Goal: Find specific page/section: Find specific page/section

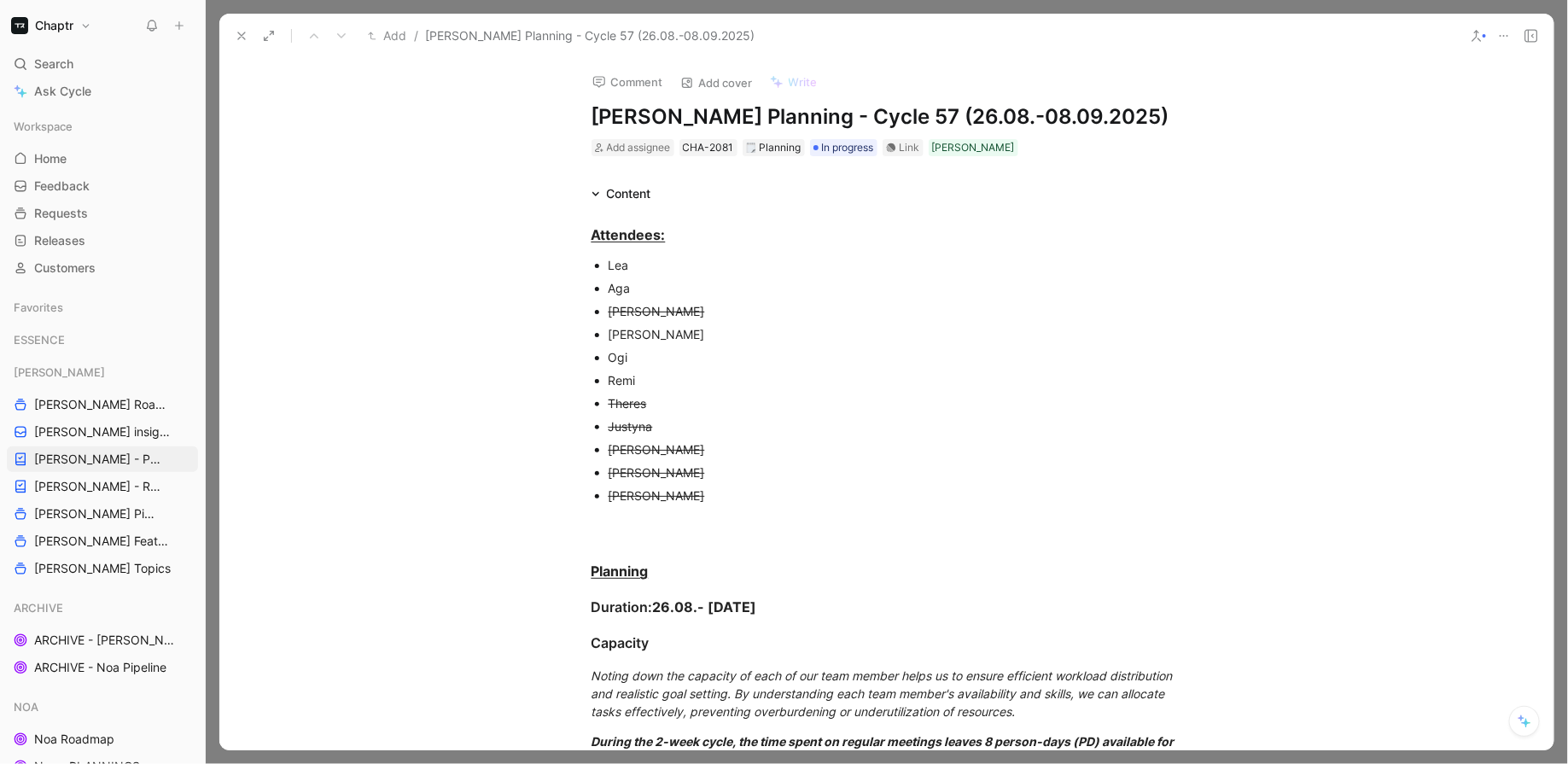
scroll to position [1283, 0]
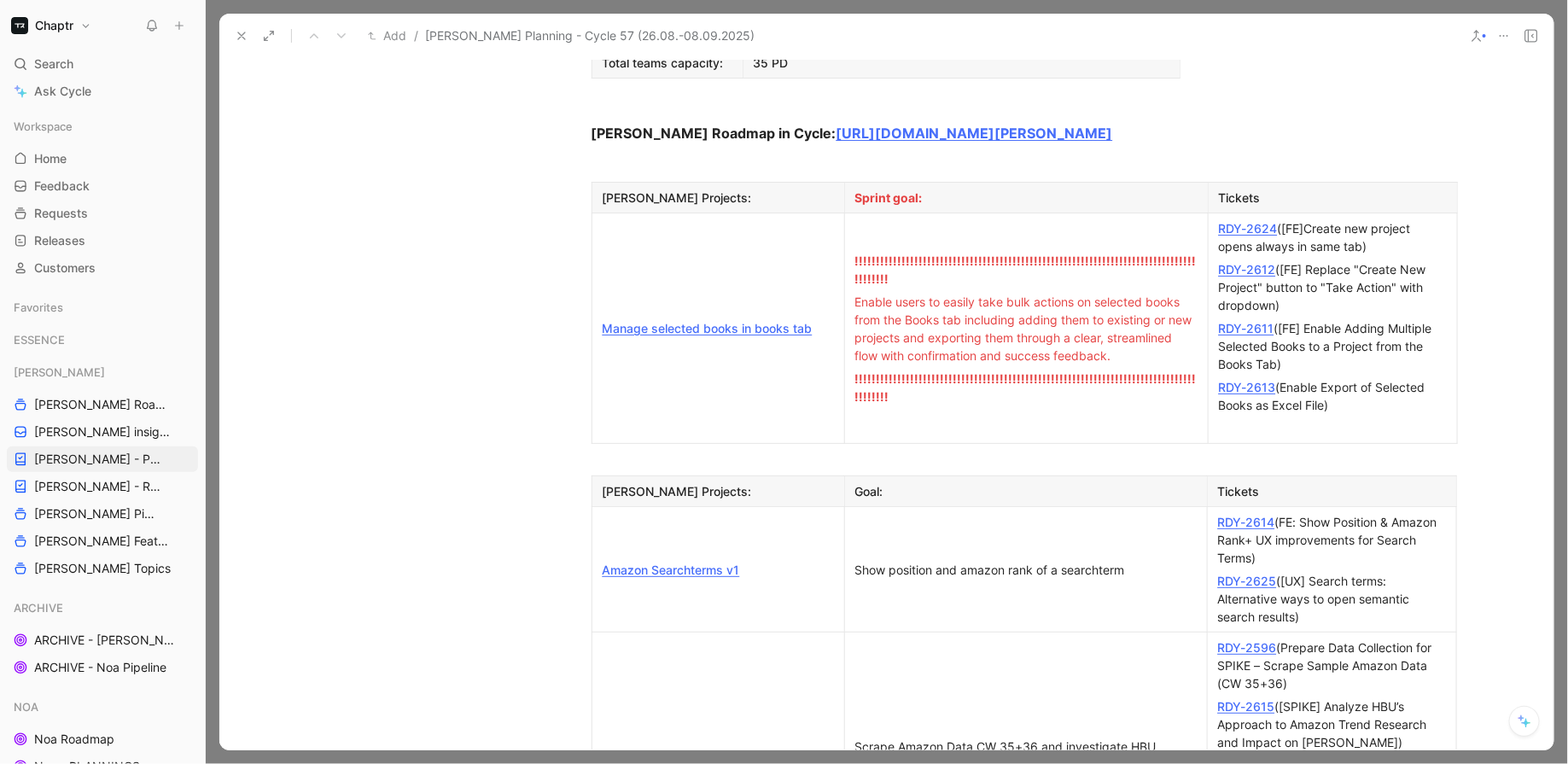
click at [809, 558] on p "Amazon Searchterms v1" at bounding box center [718, 569] width 245 height 23
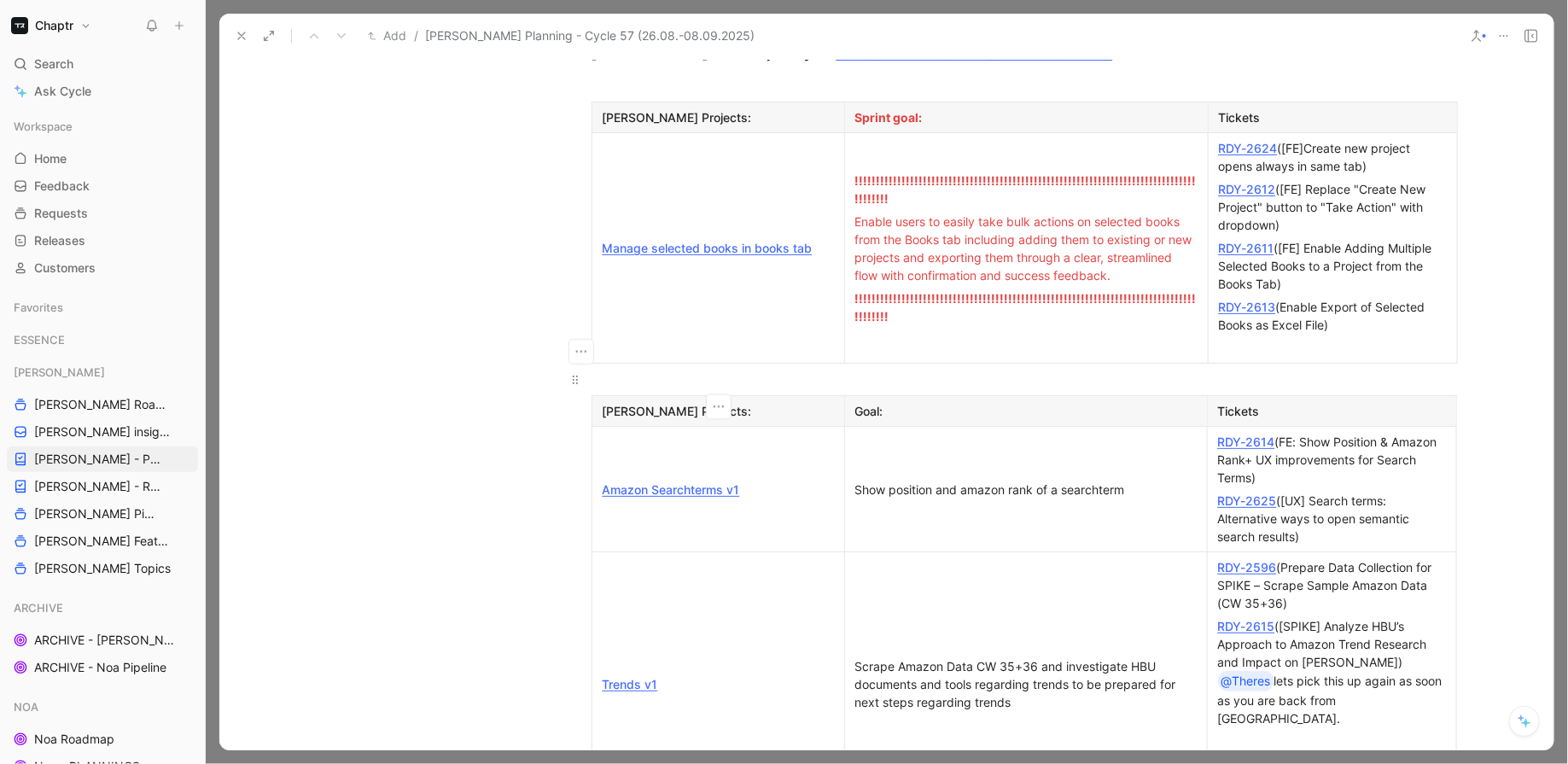
scroll to position [1368, 0]
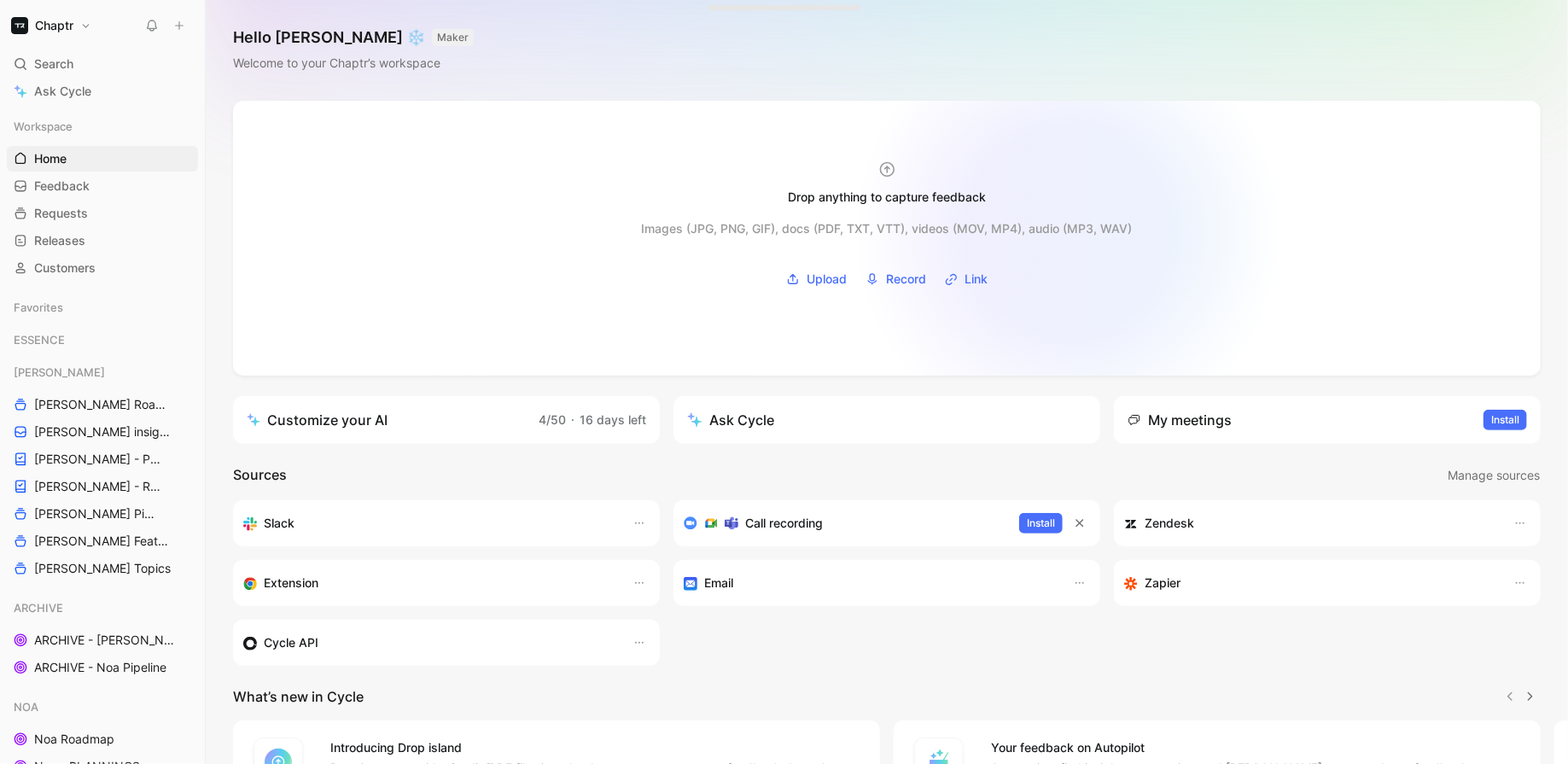
scroll to position [184, 0]
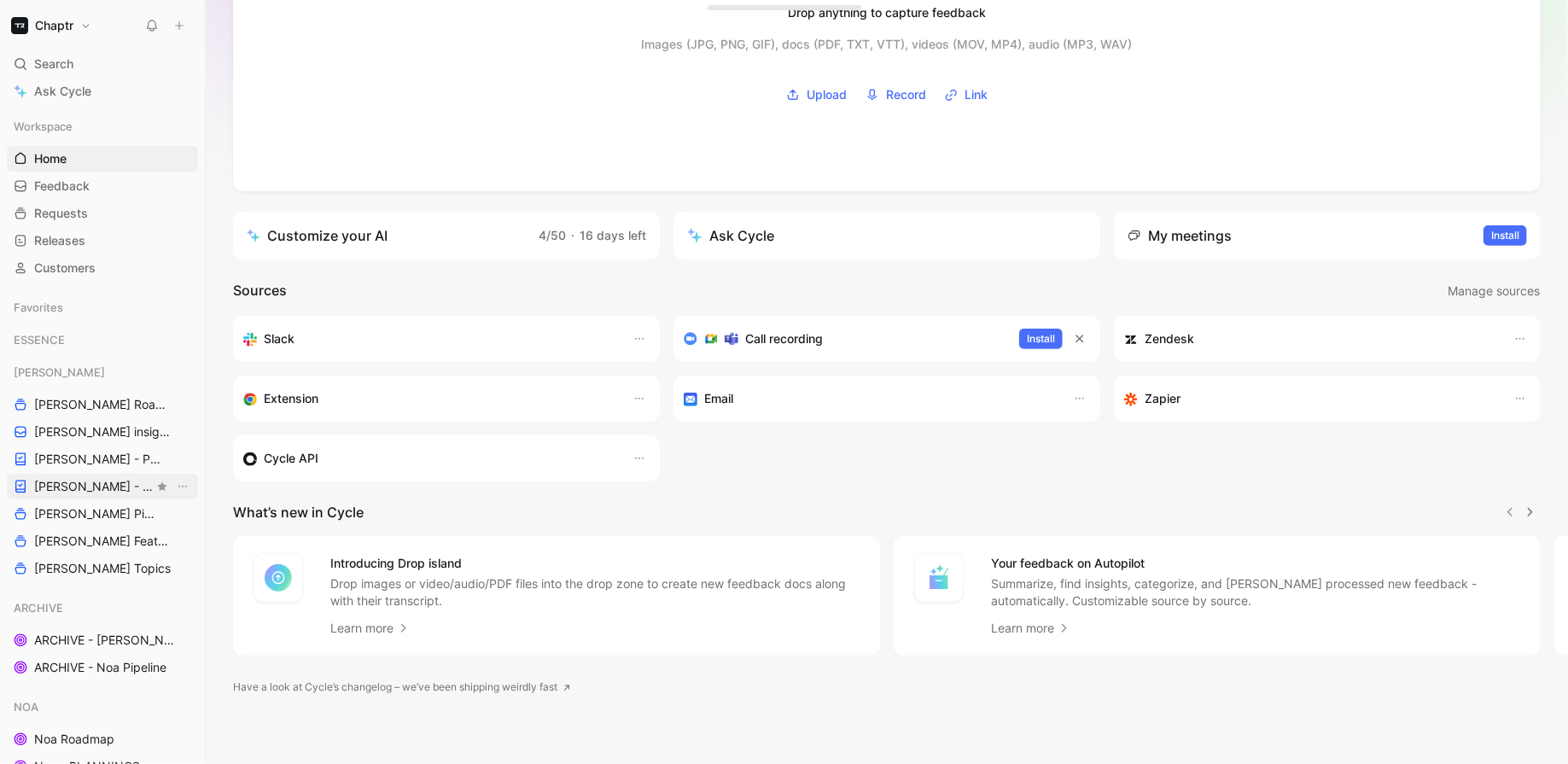
click at [76, 479] on span "[PERSON_NAME] - REFINEMENTS" at bounding box center [94, 486] width 120 height 17
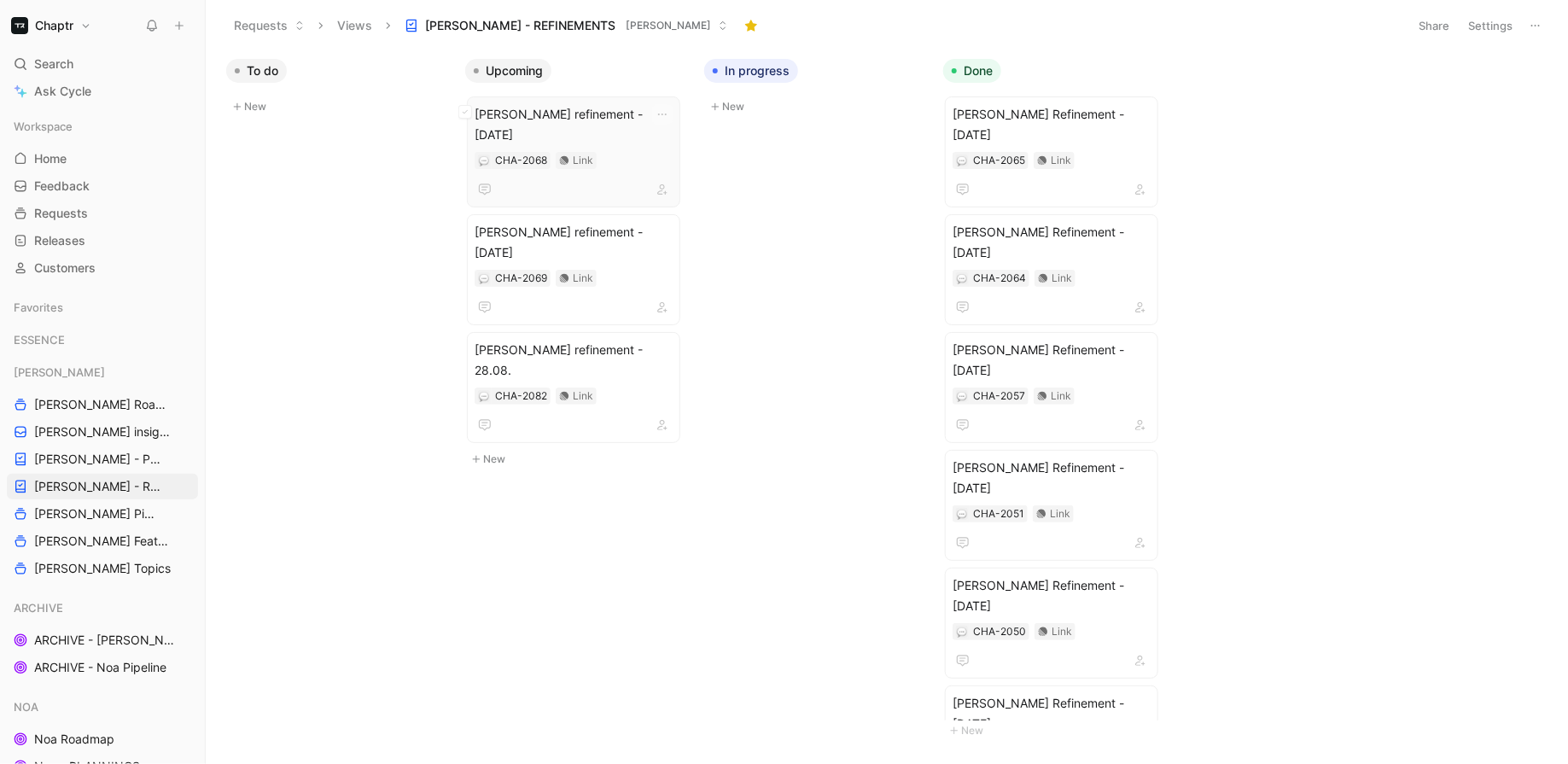
click at [641, 123] on span "Reedy refinement - 14.08.2025" at bounding box center [574, 124] width 198 height 41
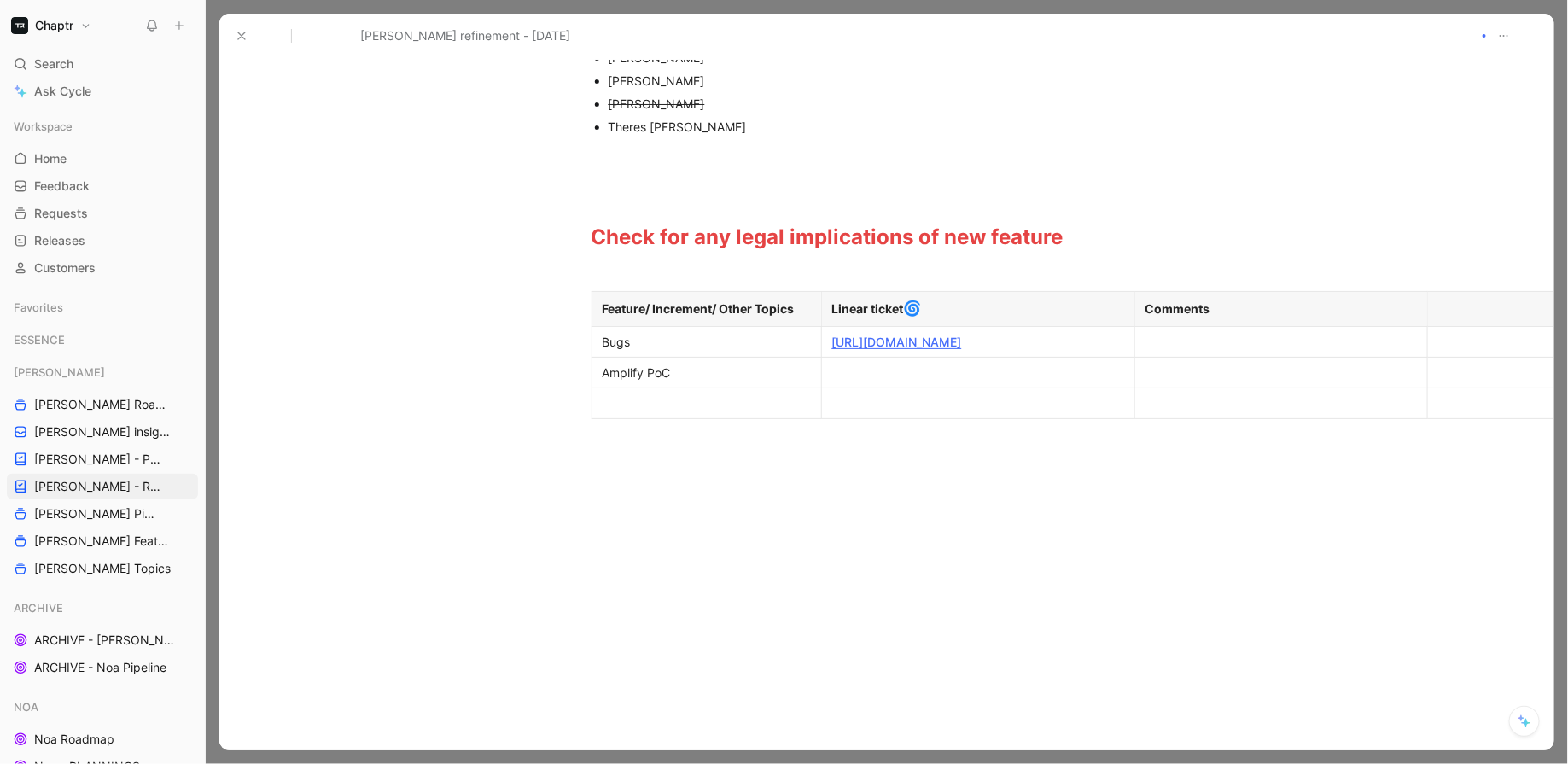
scroll to position [344, 0]
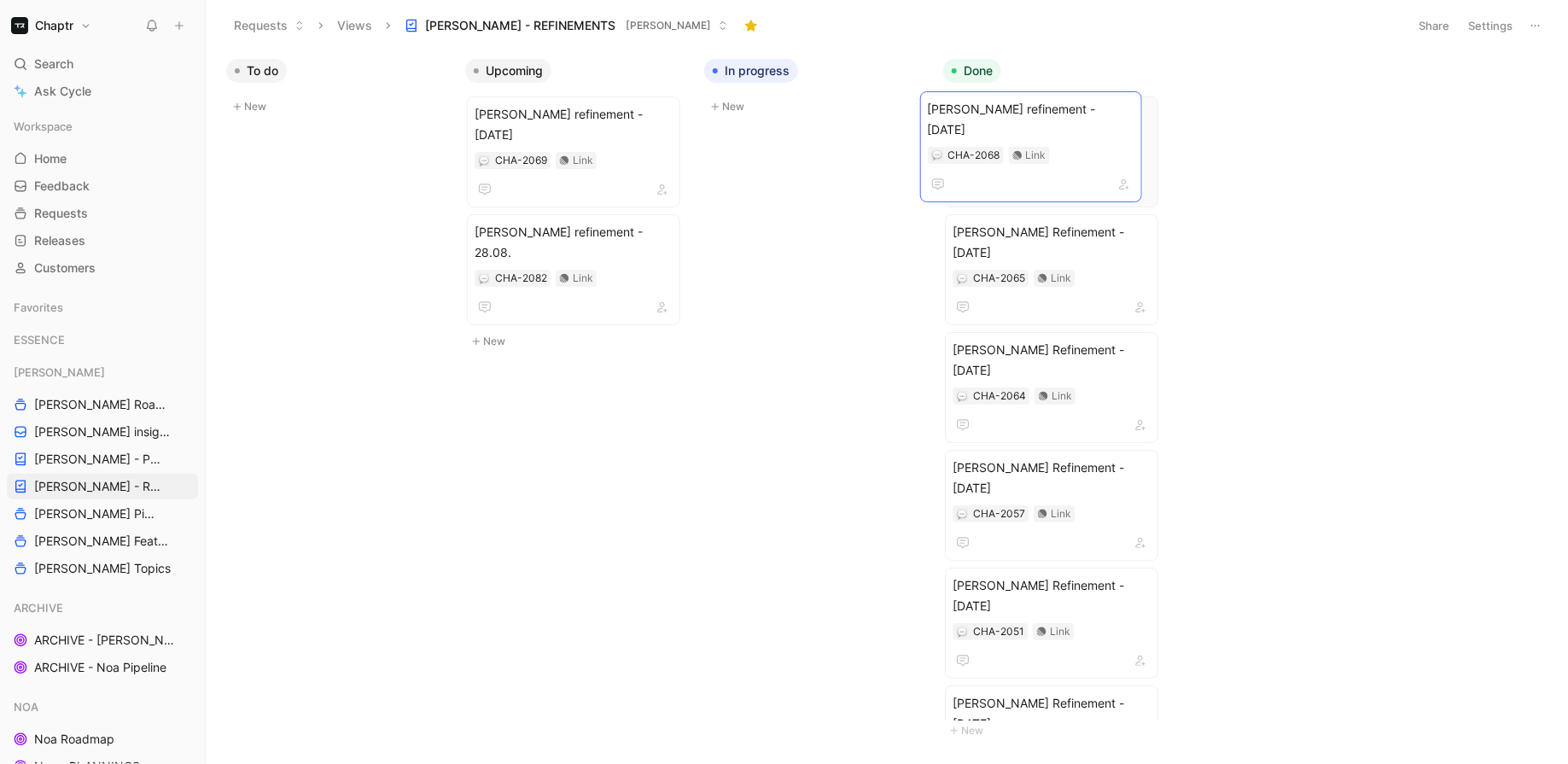
drag, startPoint x: 574, startPoint y: 116, endPoint x: 1027, endPoint y: 111, distance: 453.0
click at [590, 104] on span "Reedy refinement - 19.08.2025" at bounding box center [574, 124] width 198 height 41
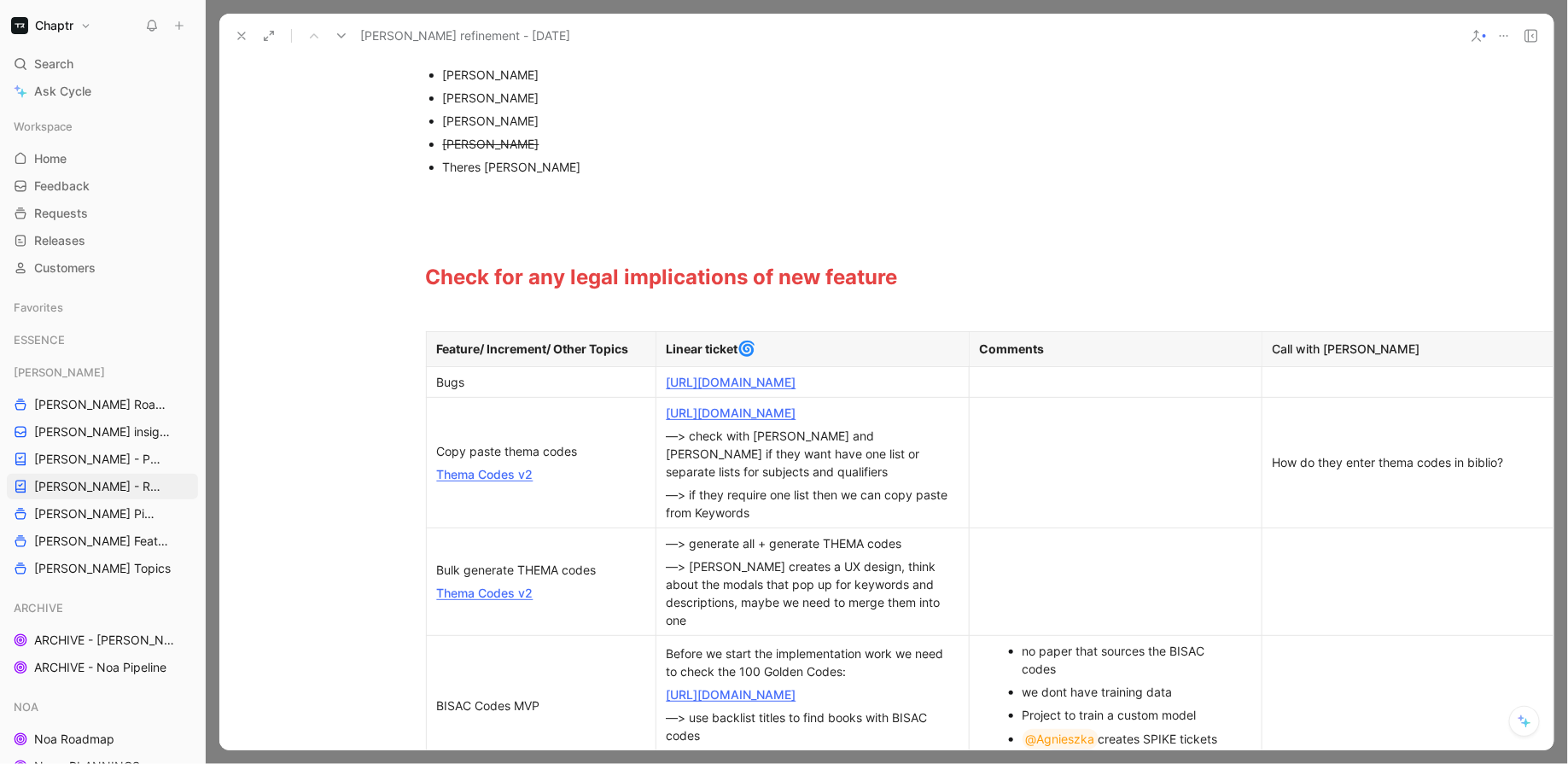
scroll to position [0, 165]
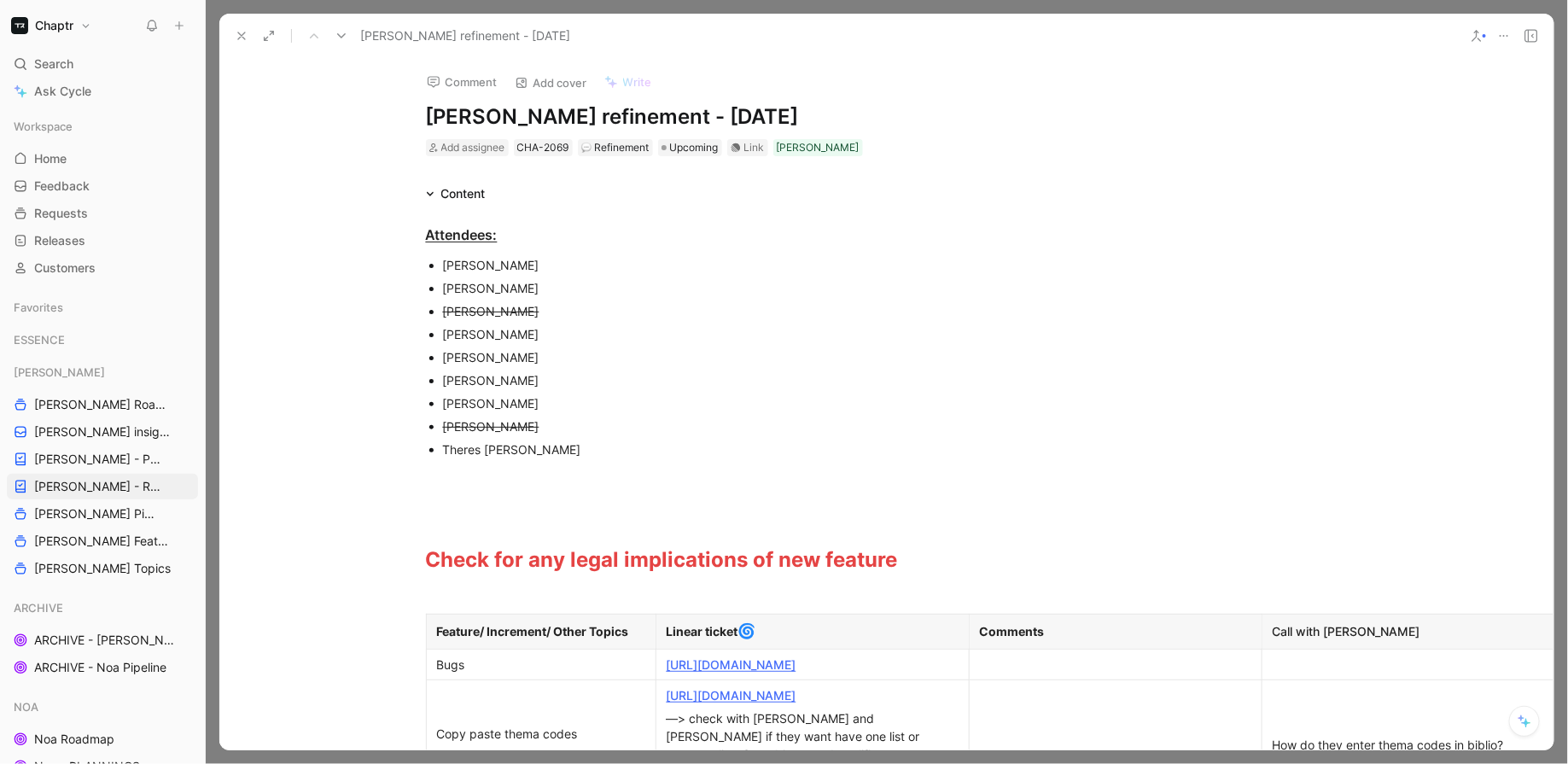
click at [245, 39] on use at bounding box center [241, 36] width 7 height 7
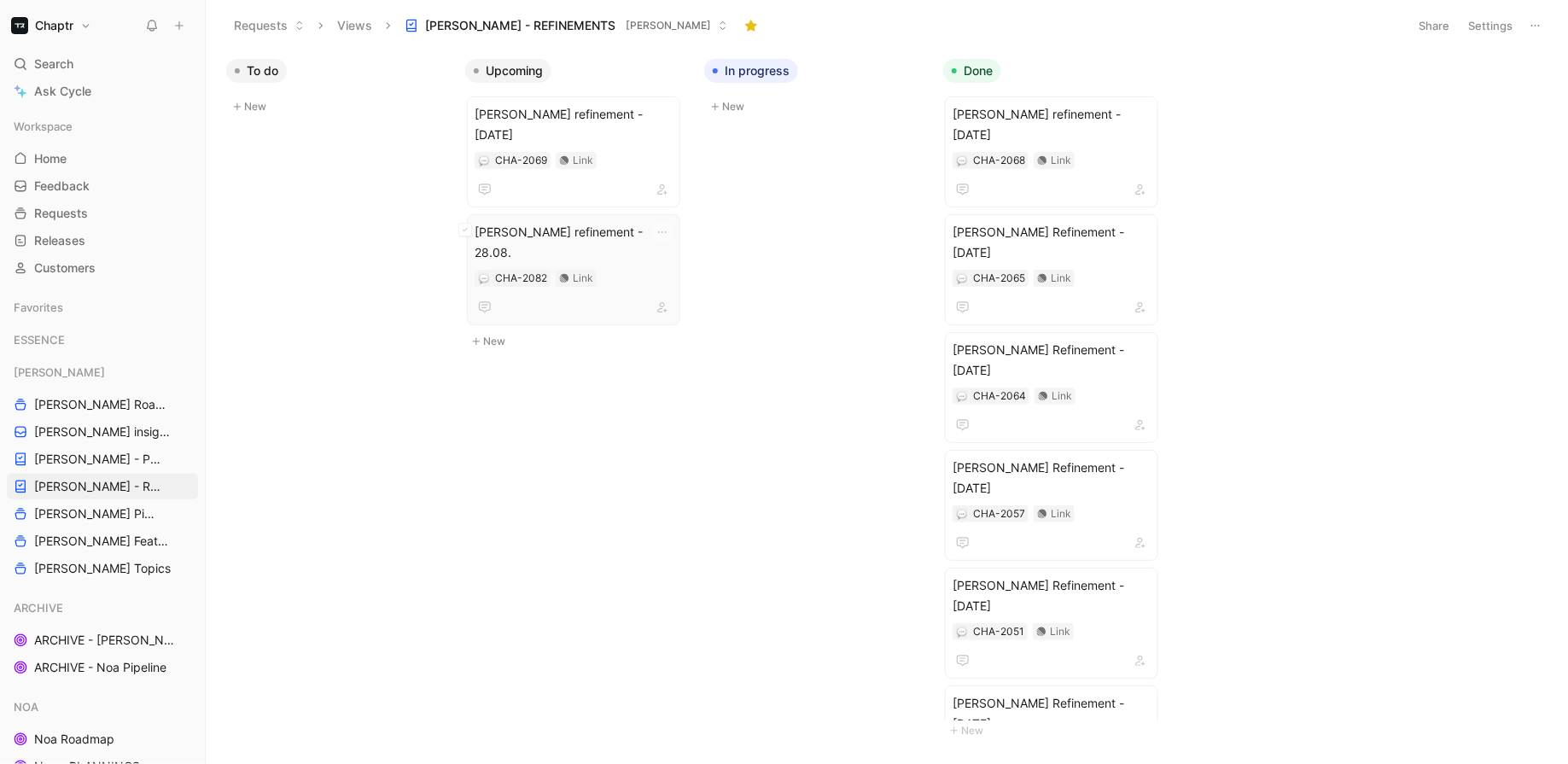
click at [630, 222] on div "Reedy refinement - 28.08. CHA-2082 Link" at bounding box center [574, 269] width 198 height 96
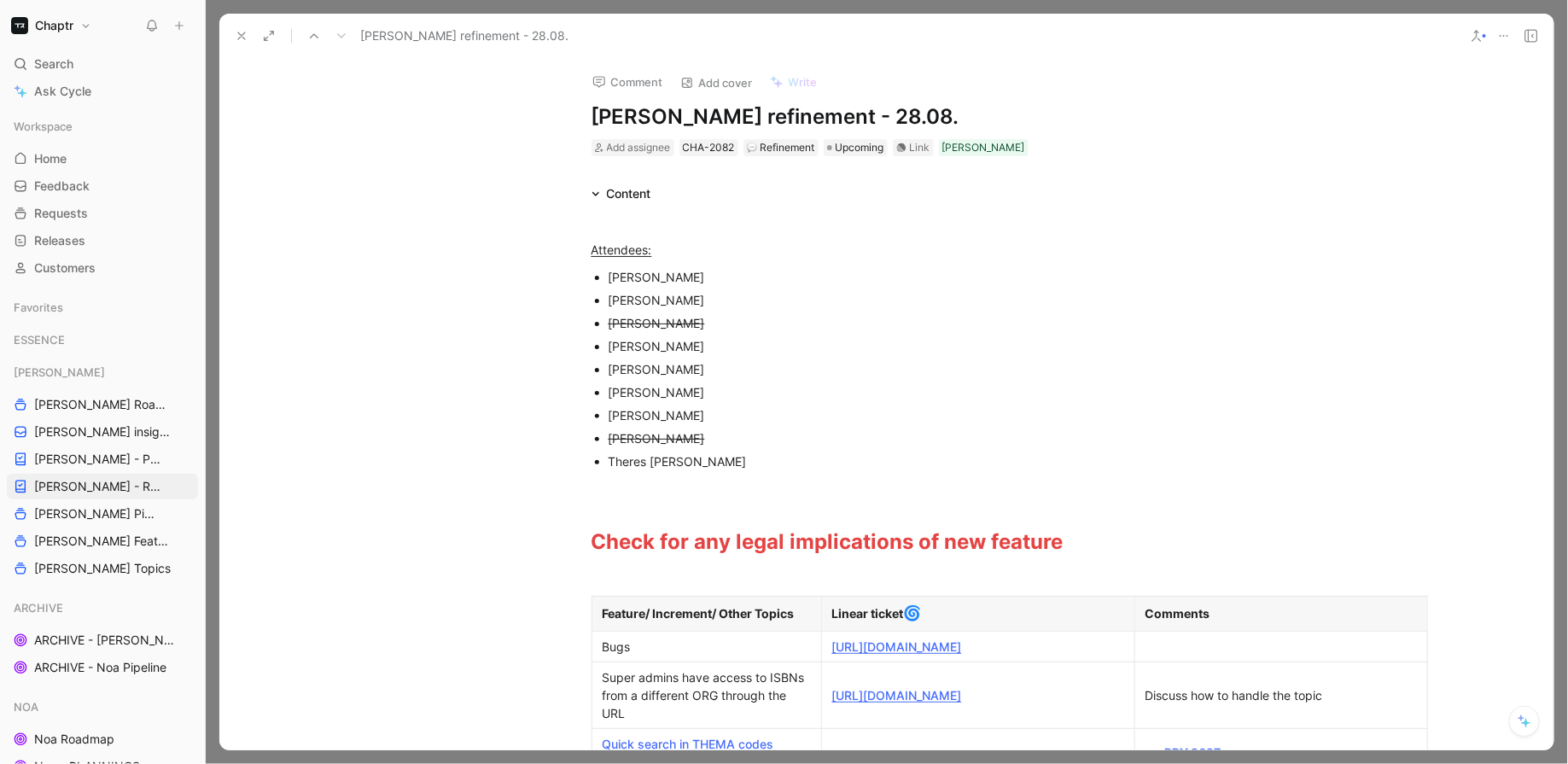
click at [1528, 40] on use at bounding box center [1531, 36] width 12 height 12
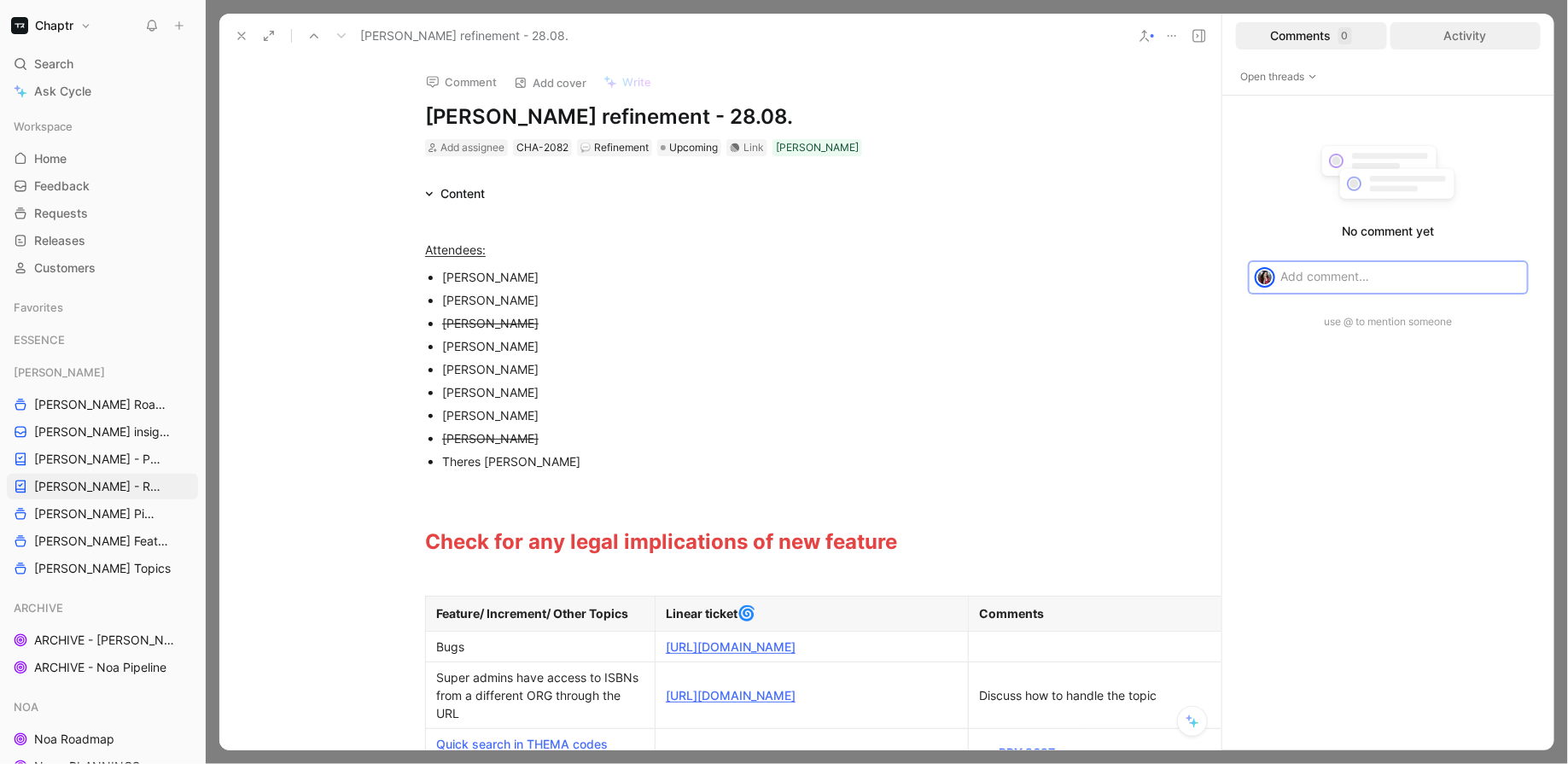
click at [1477, 33] on div "Activity" at bounding box center [1465, 36] width 151 height 28
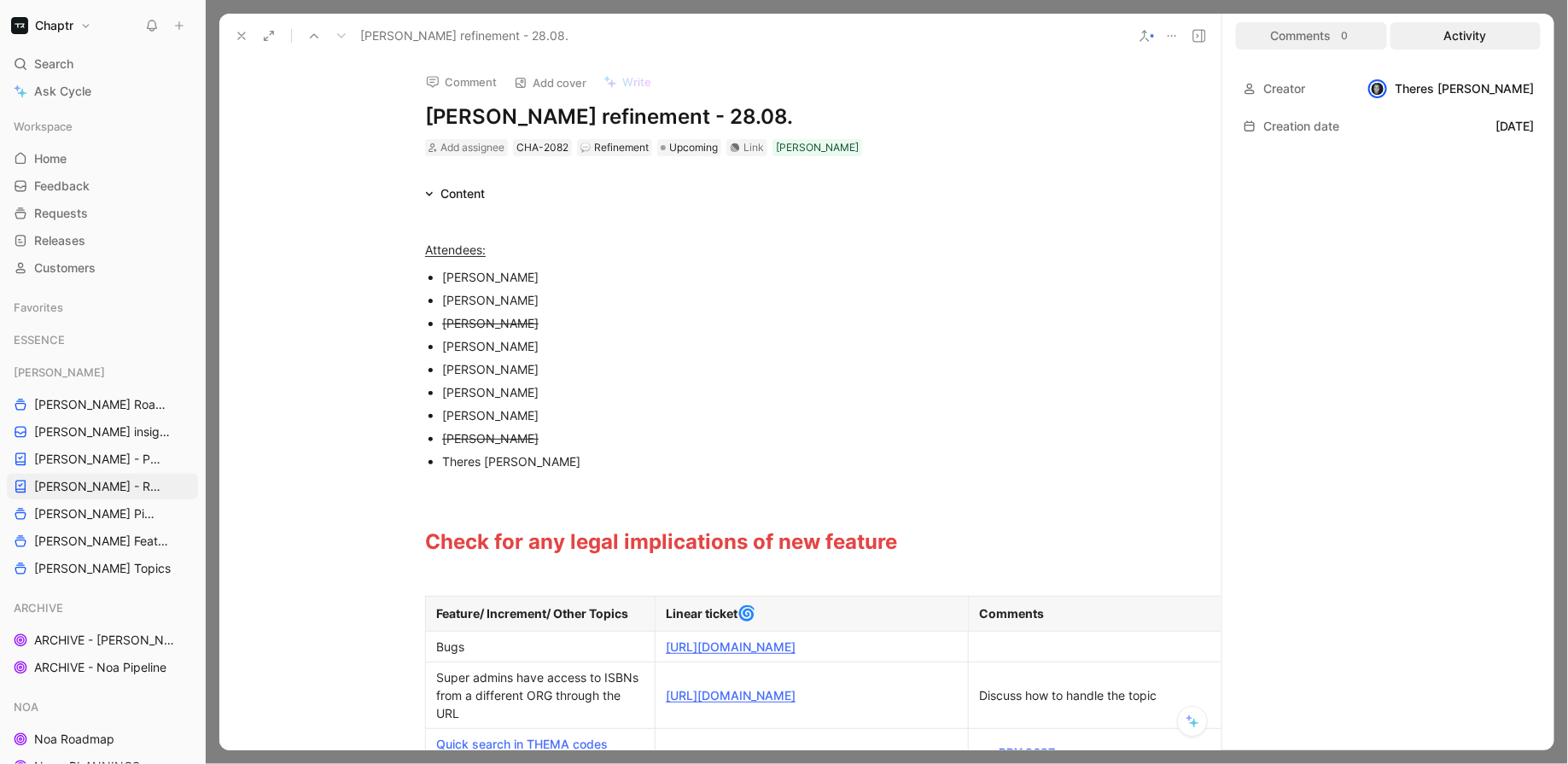
click at [1350, 39] on div "0" at bounding box center [1345, 36] width 14 height 17
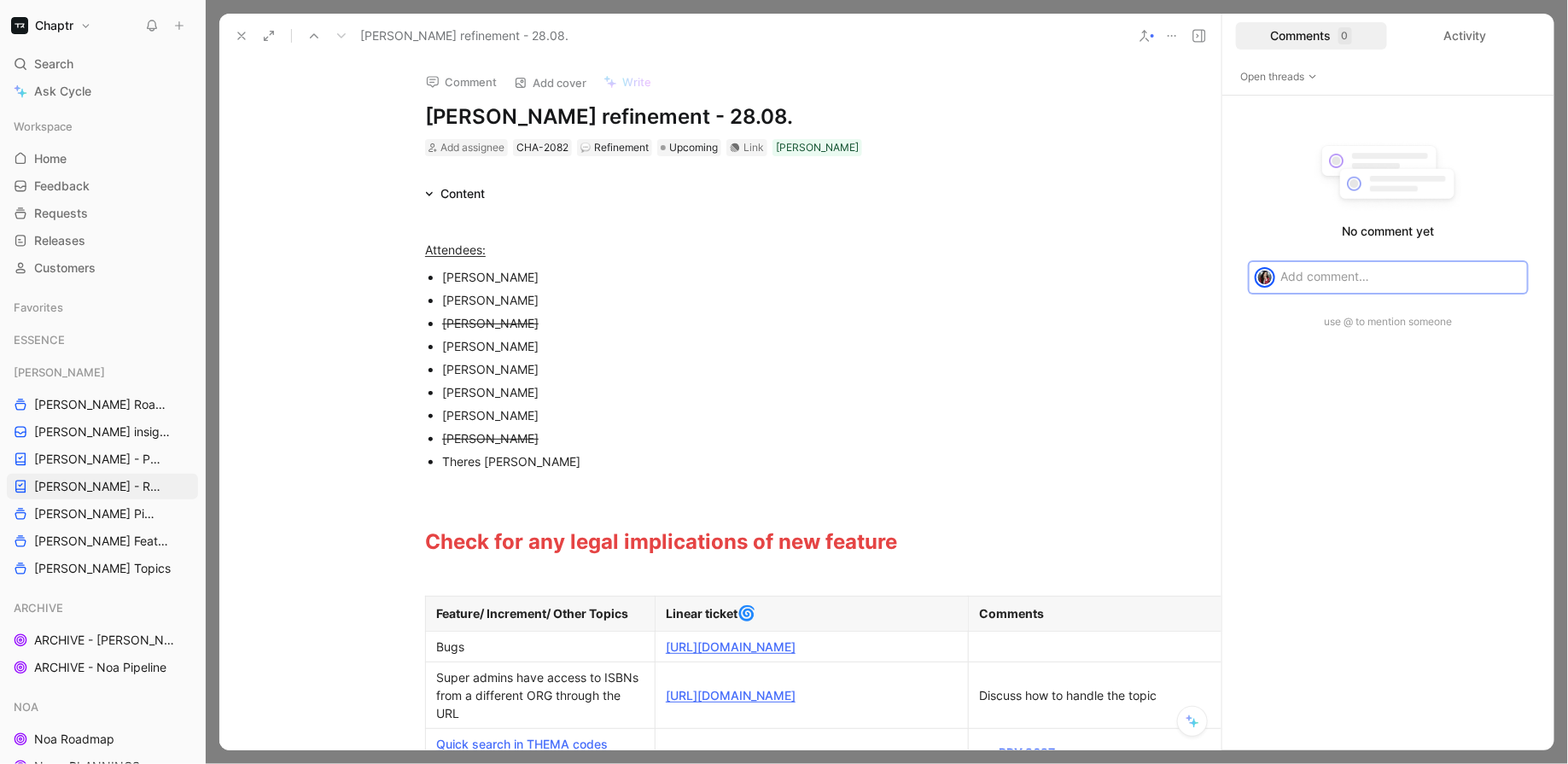
click at [1194, 37] on icon at bounding box center [1199, 36] width 14 height 14
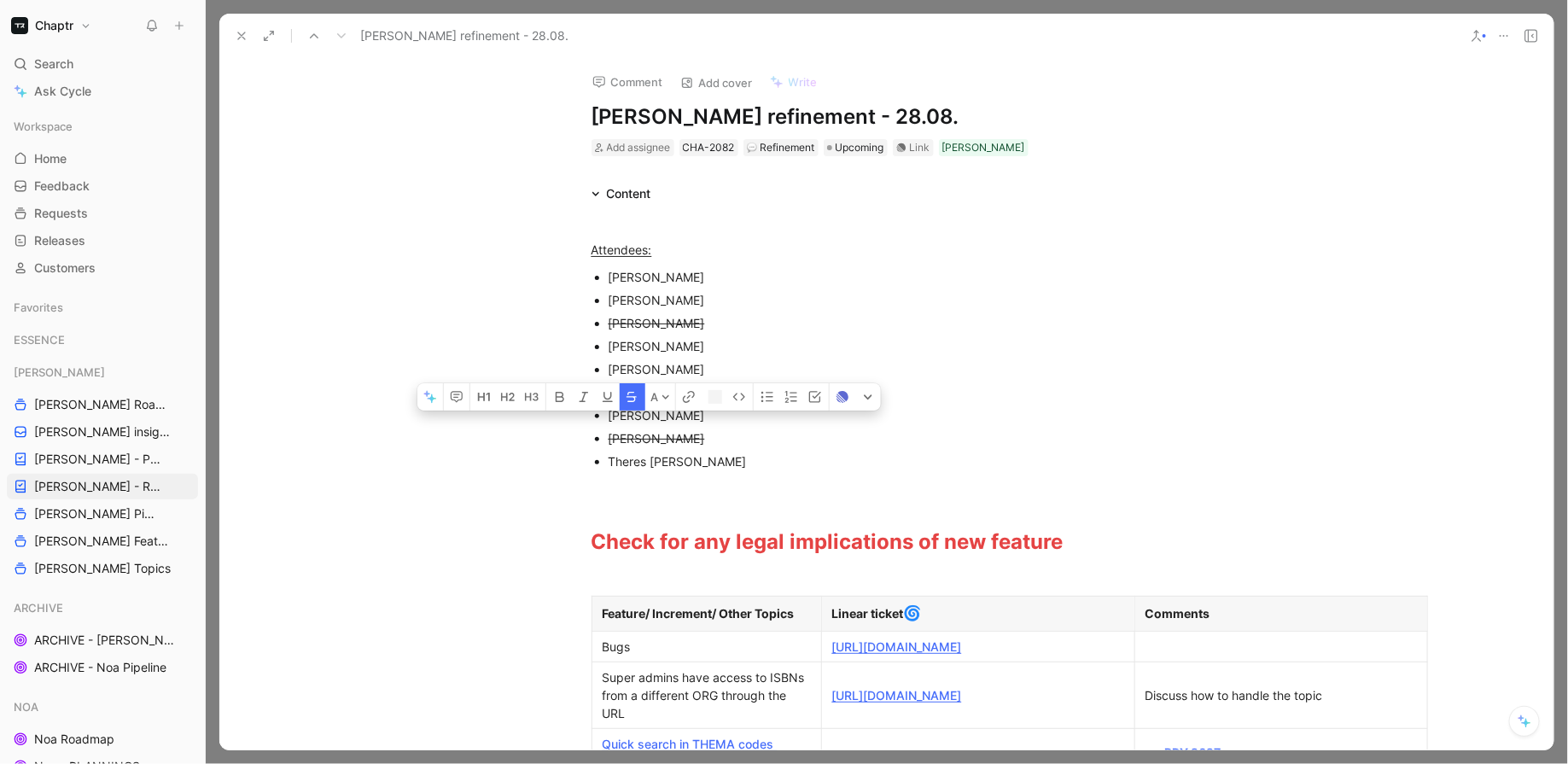
drag, startPoint x: 704, startPoint y: 436, endPoint x: 567, endPoint y: 443, distance: 137.2
click at [567, 443] on ul "Remi Oleszczuk Agnieszka Mikołajczyk Marco Blumendorf Ognjen Bozickovic Lea Fin…" at bounding box center [886, 369] width 656 height 208
click at [632, 402] on icon "button" at bounding box center [631, 397] width 10 height 10
click at [727, 441] on div "Justyna Baran" at bounding box center [895, 438] width 574 height 18
drag, startPoint x: 706, startPoint y: 465, endPoint x: 580, endPoint y: 460, distance: 126.1
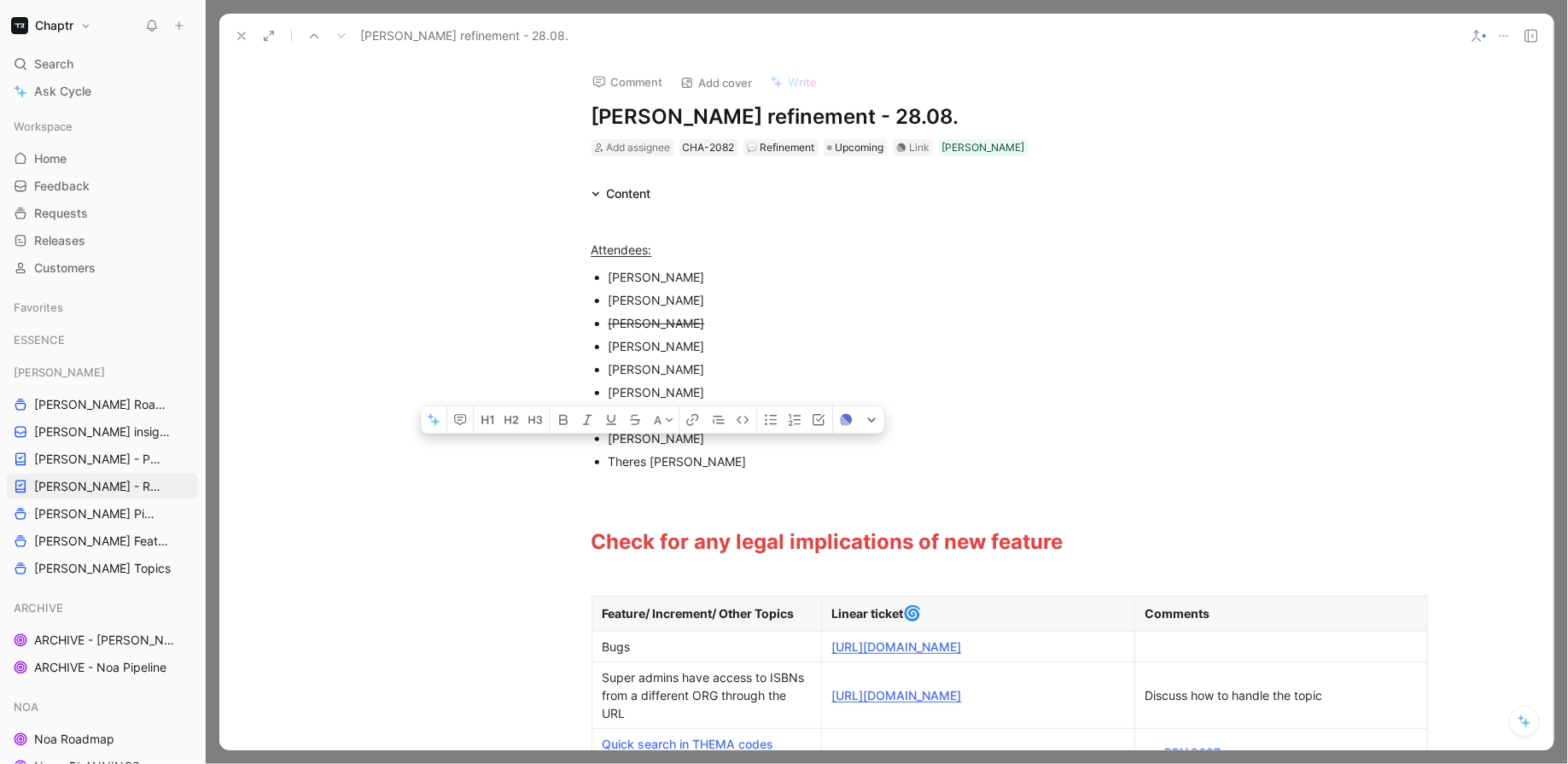
click at [580, 460] on ul "Remi Oleszczuk Agnieszka Mikołajczyk Marco Blumendorf Ognjen Bozickovic Lea Fin…" at bounding box center [886, 369] width 656 height 208
click at [629, 427] on icon "button" at bounding box center [635, 421] width 14 height 14
click at [776, 467] on div "Theres Rommel" at bounding box center [895, 461] width 574 height 18
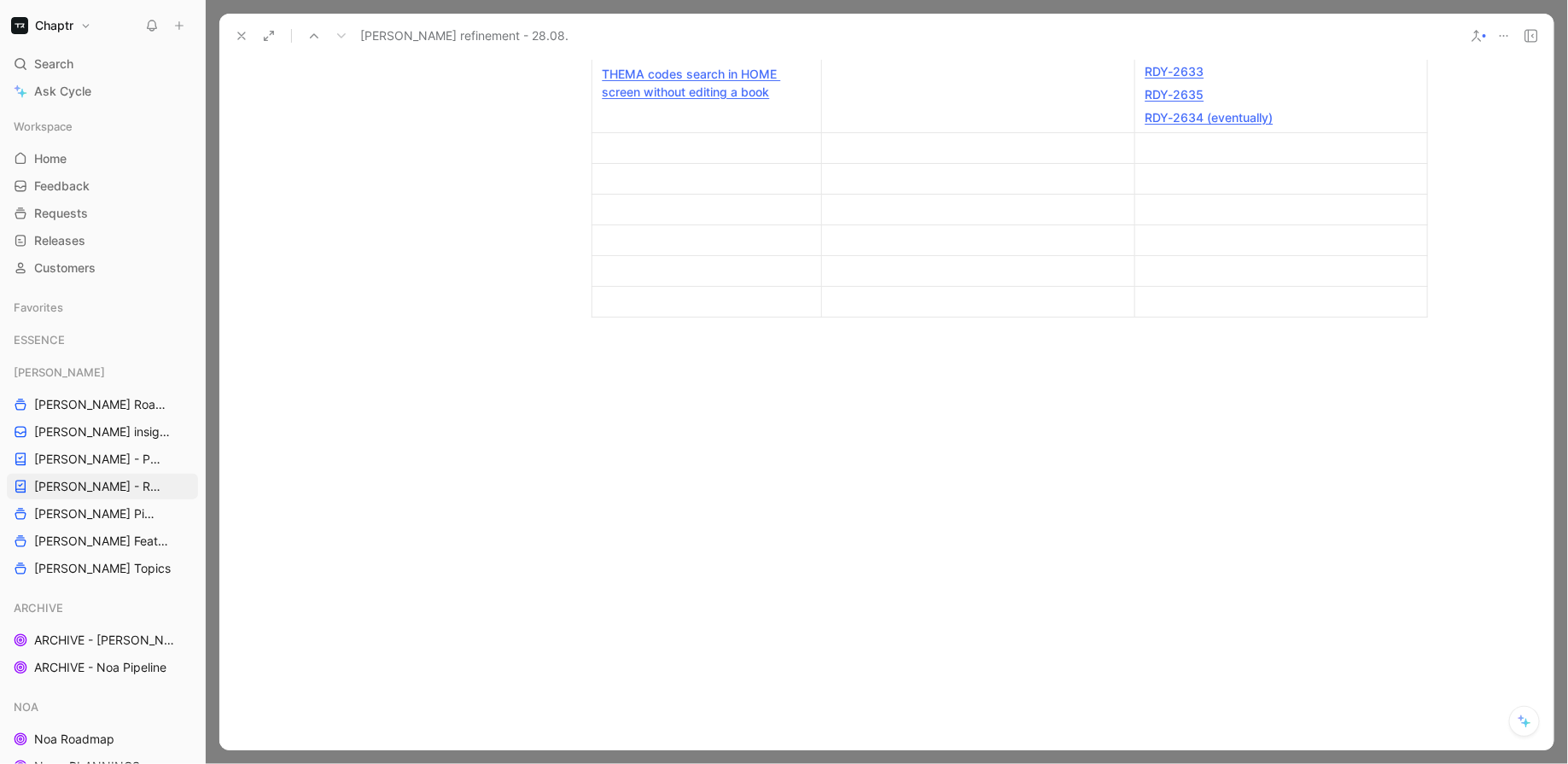
scroll to position [768, 0]
